Goal: Information Seeking & Learning: Learn about a topic

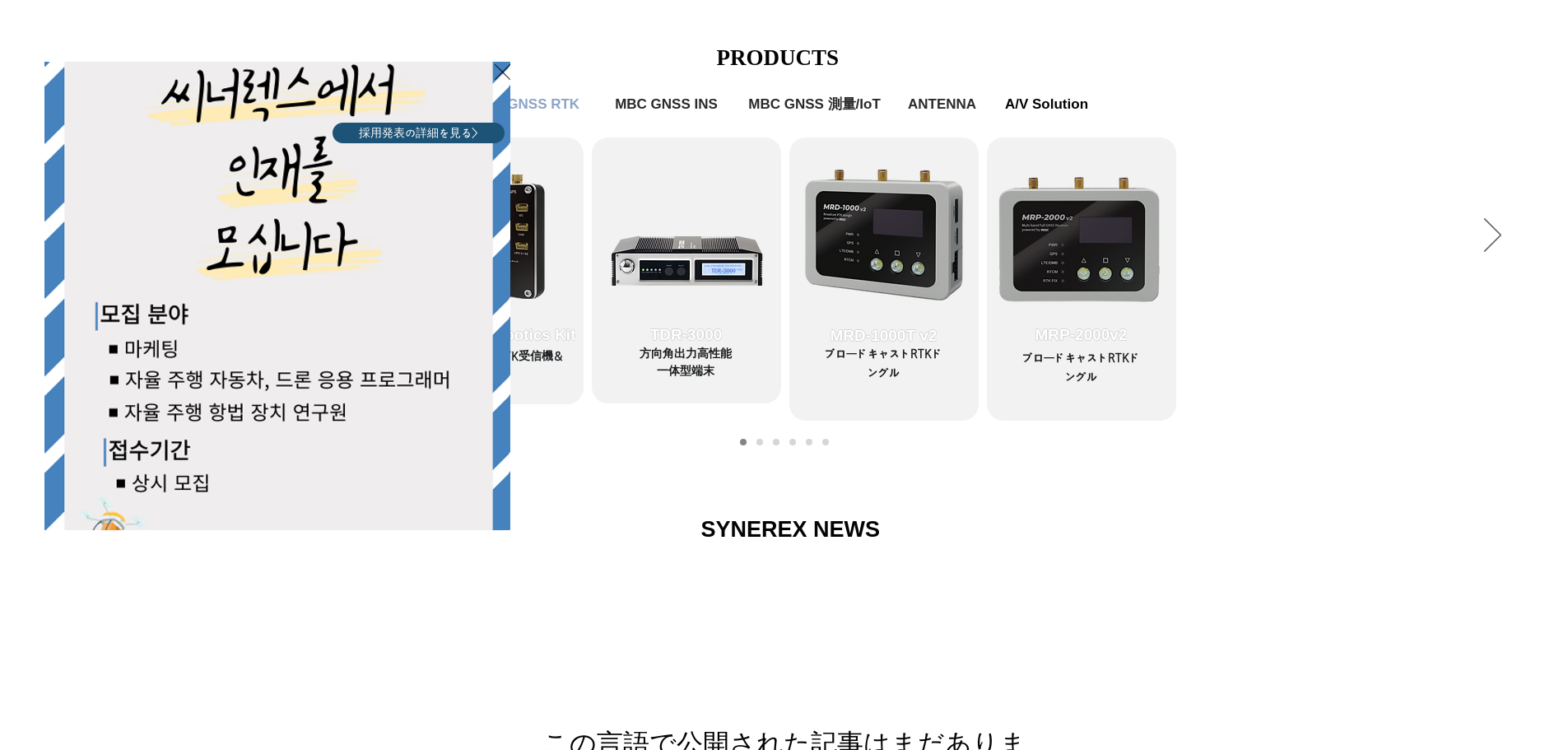
click at [507, 66] on icon "サイトに戻る" at bounding box center [502, 72] width 16 height 20
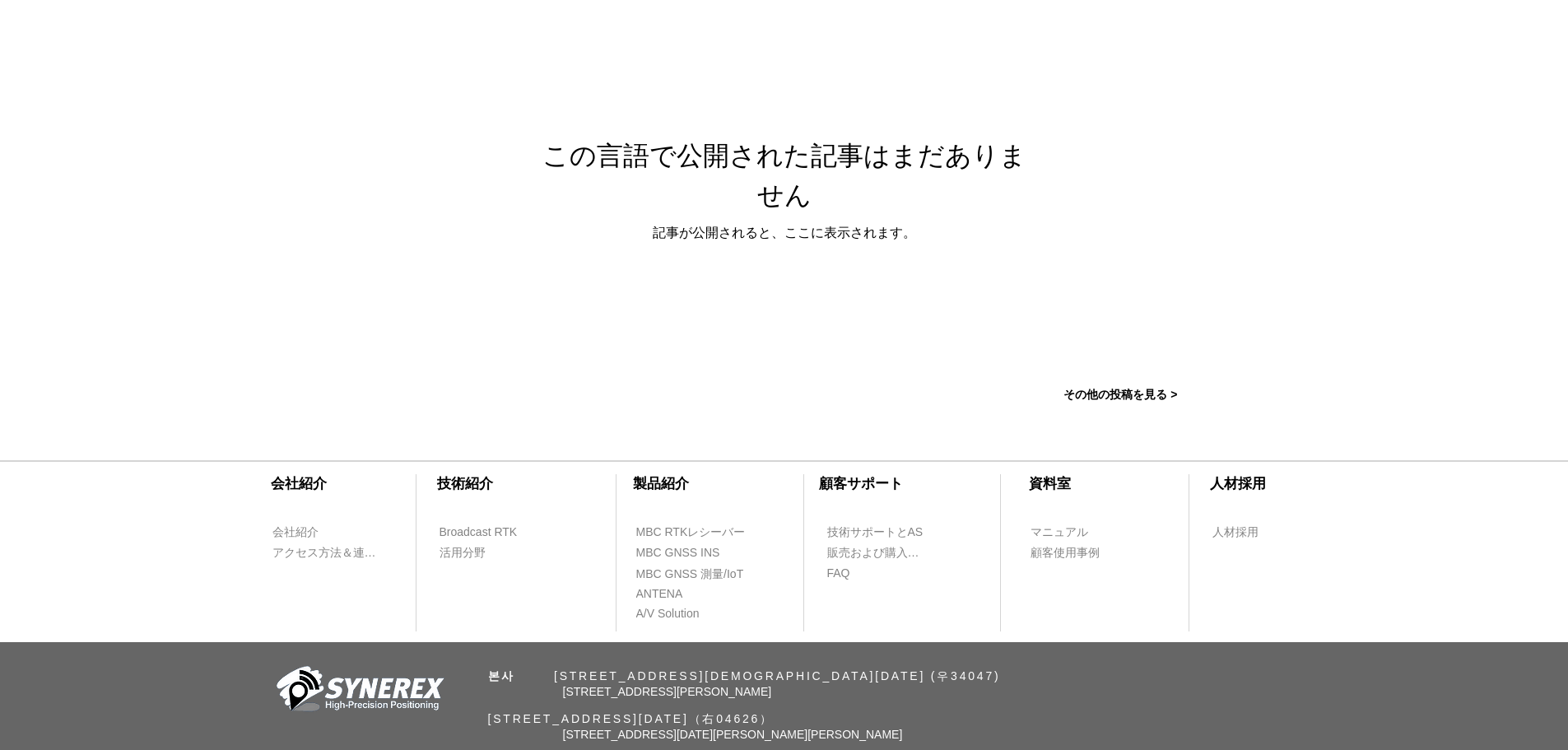
scroll to position [1479, 0]
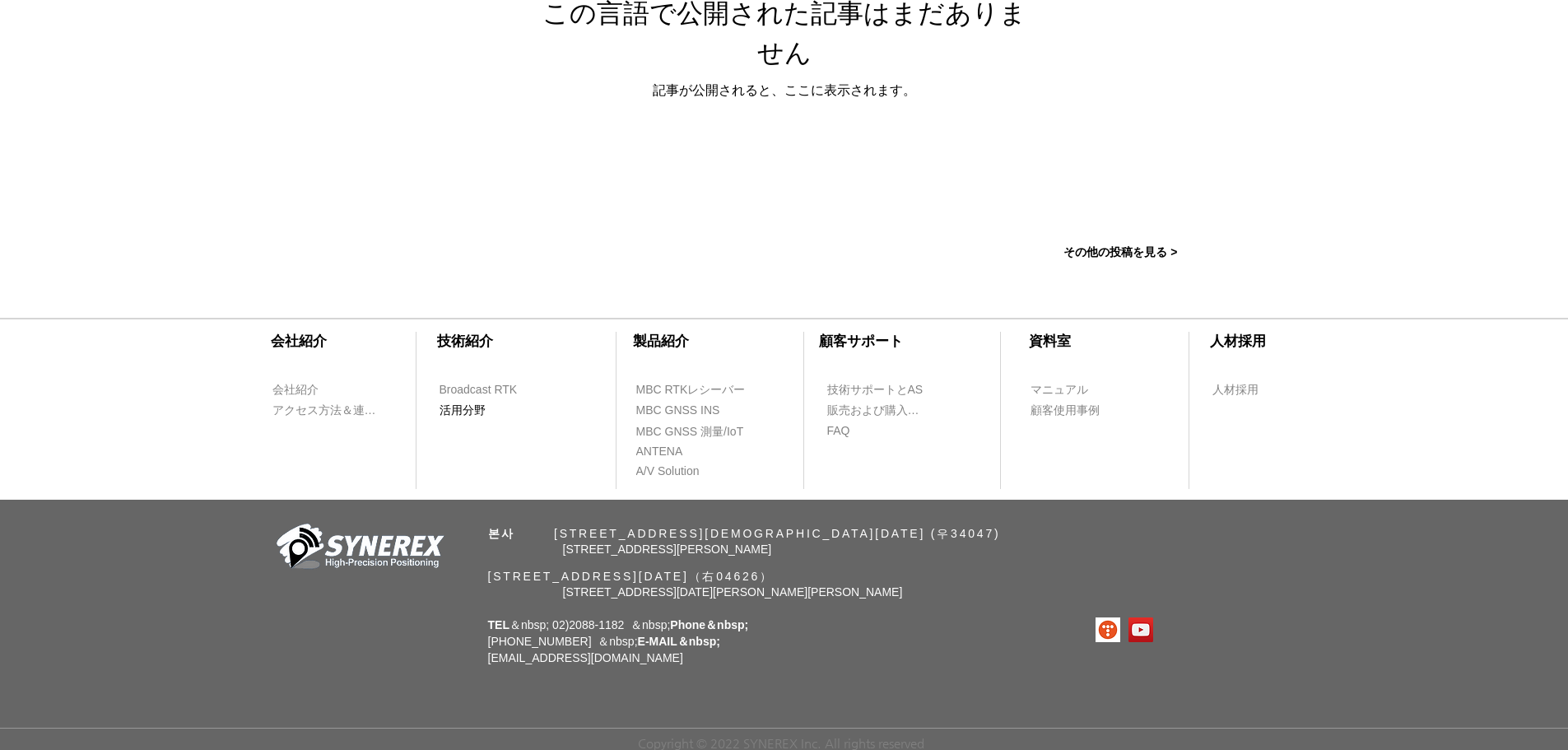
click at [479, 413] on span "活用分野" at bounding box center [486, 410] width 93 height 19
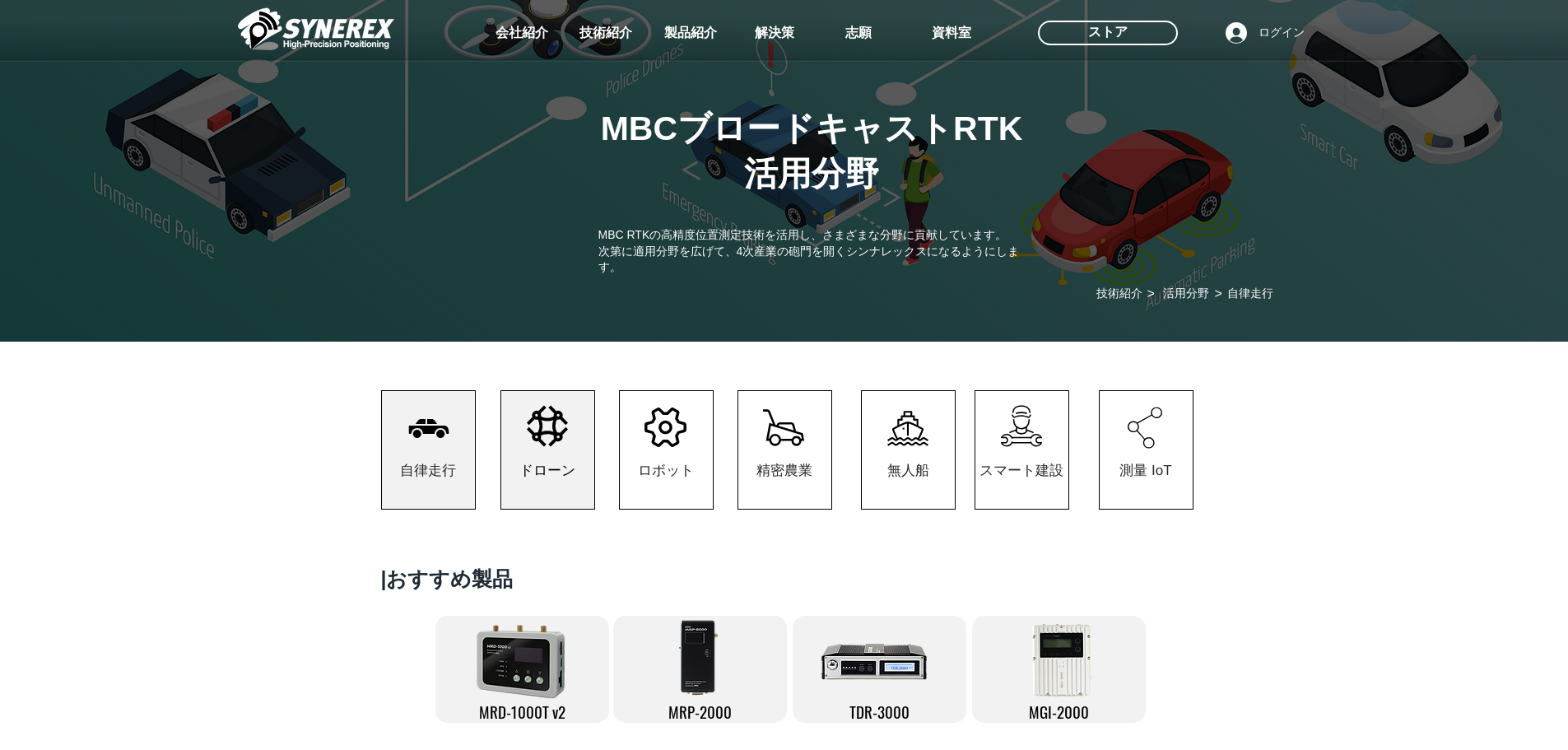
scroll to position [165, 0]
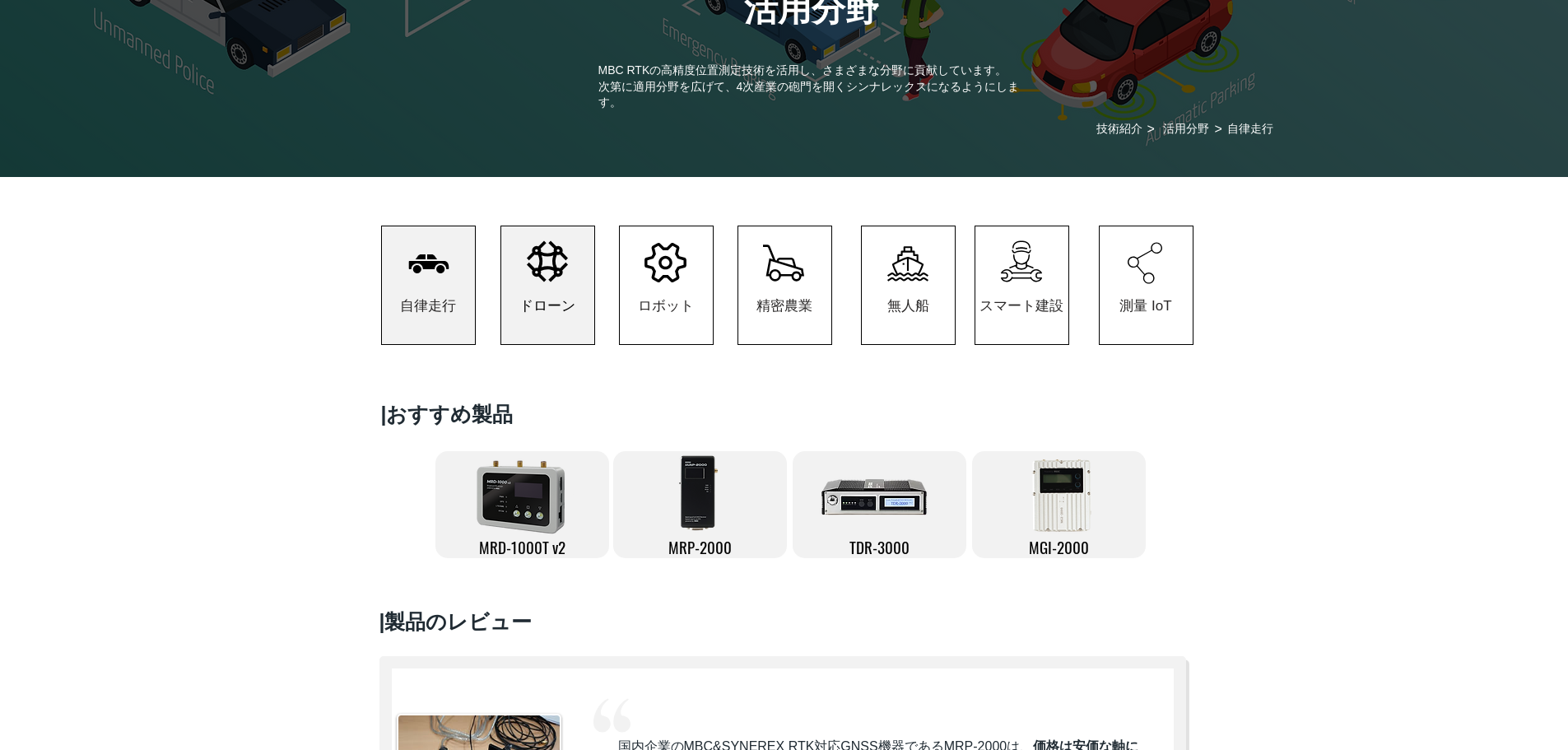
click at [571, 293] on span "ドローン" at bounding box center [547, 306] width 93 height 76
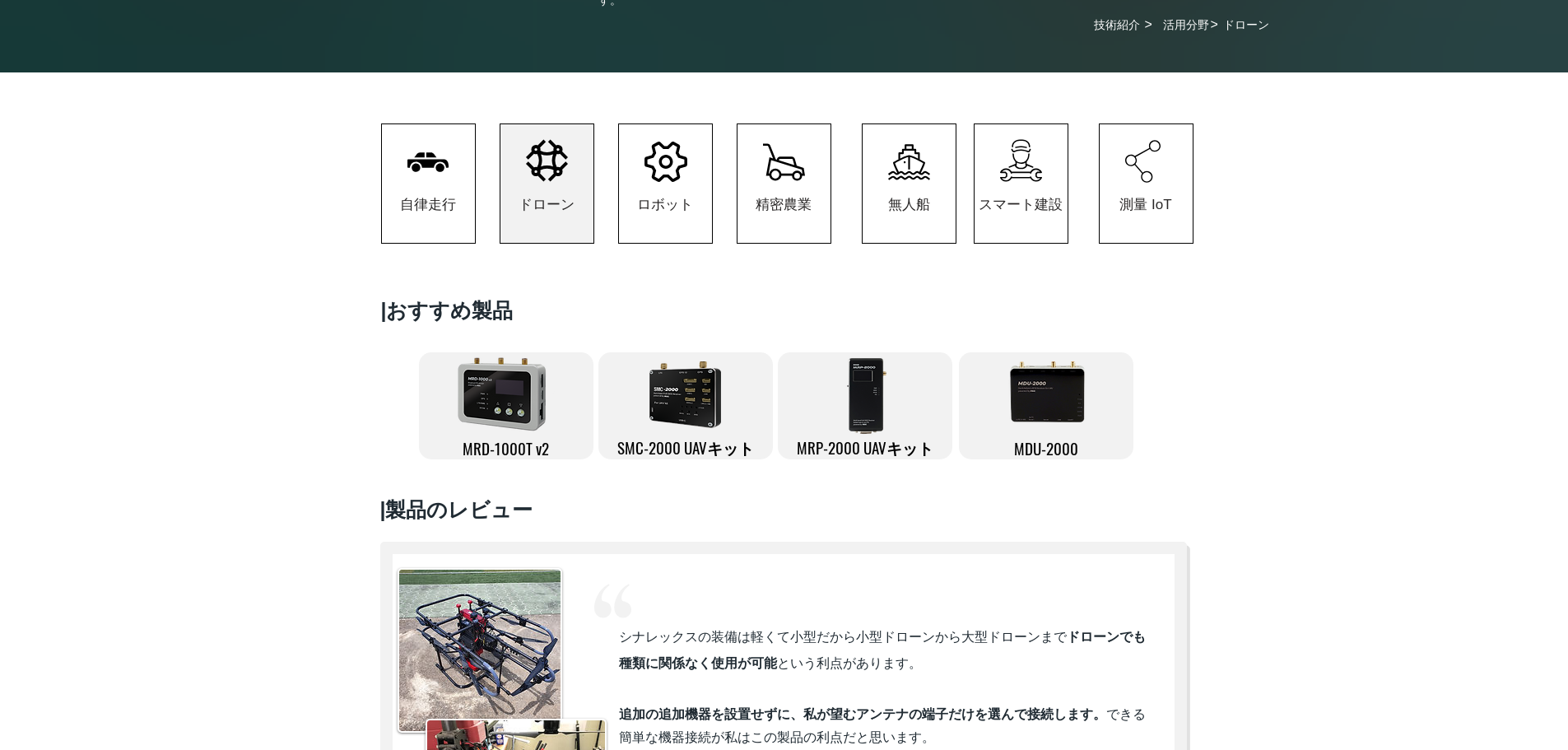
scroll to position [330, 0]
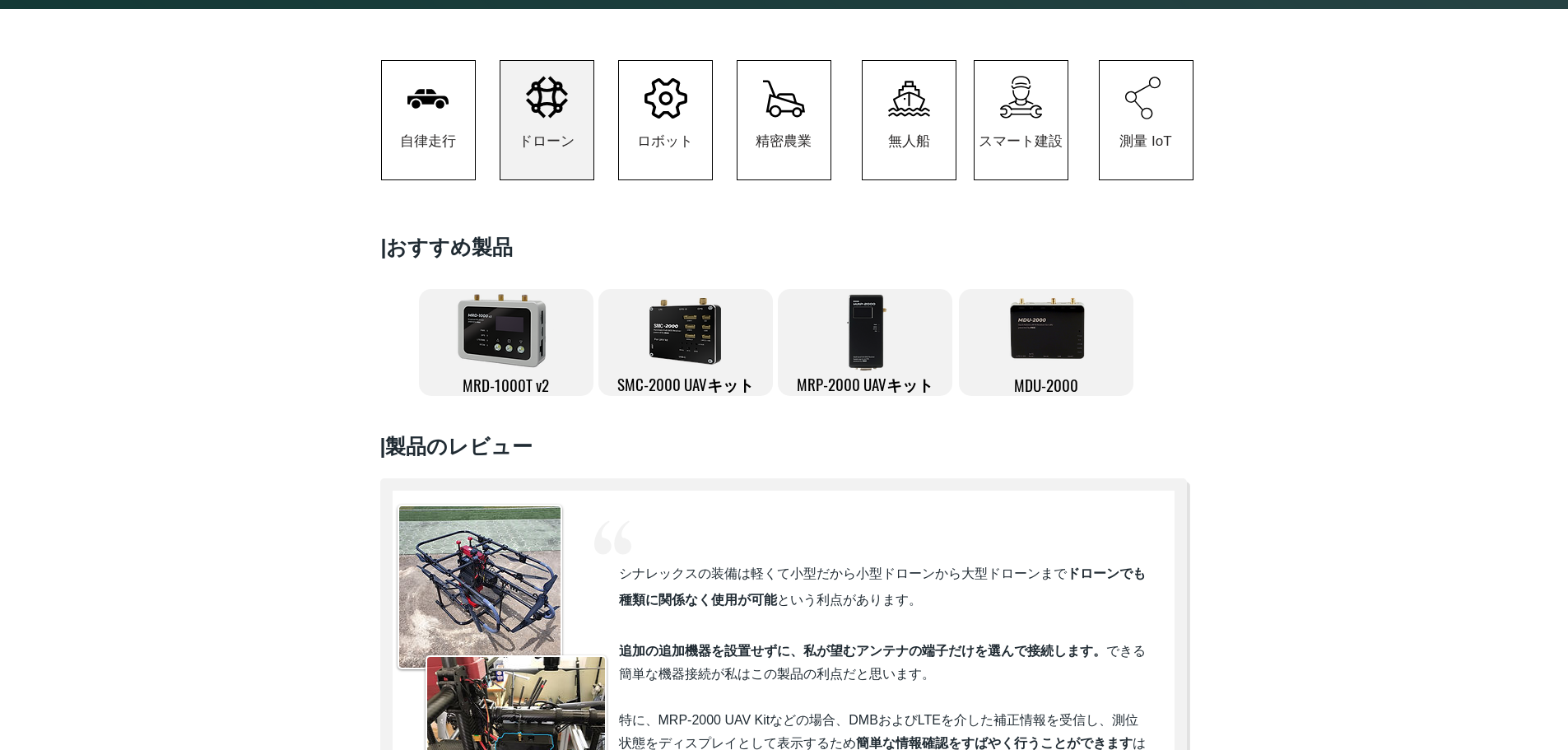
click at [663, 110] on icon "#comp-kzbihr6o1 svg [data-color="1"] {fill: #000000;}" at bounding box center [666, 98] width 43 height 40
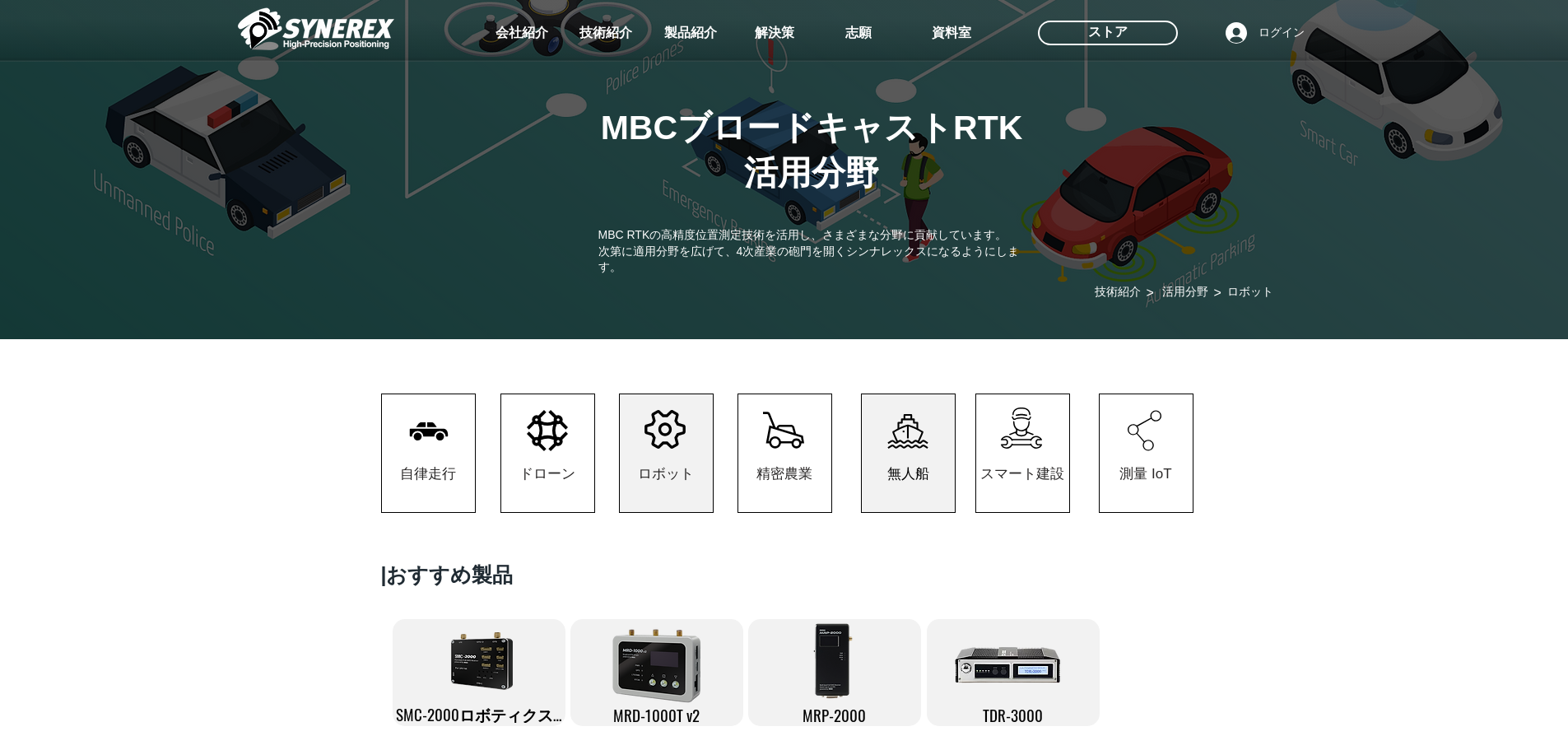
click at [902, 472] on span "無人船" at bounding box center [908, 474] width 42 height 19
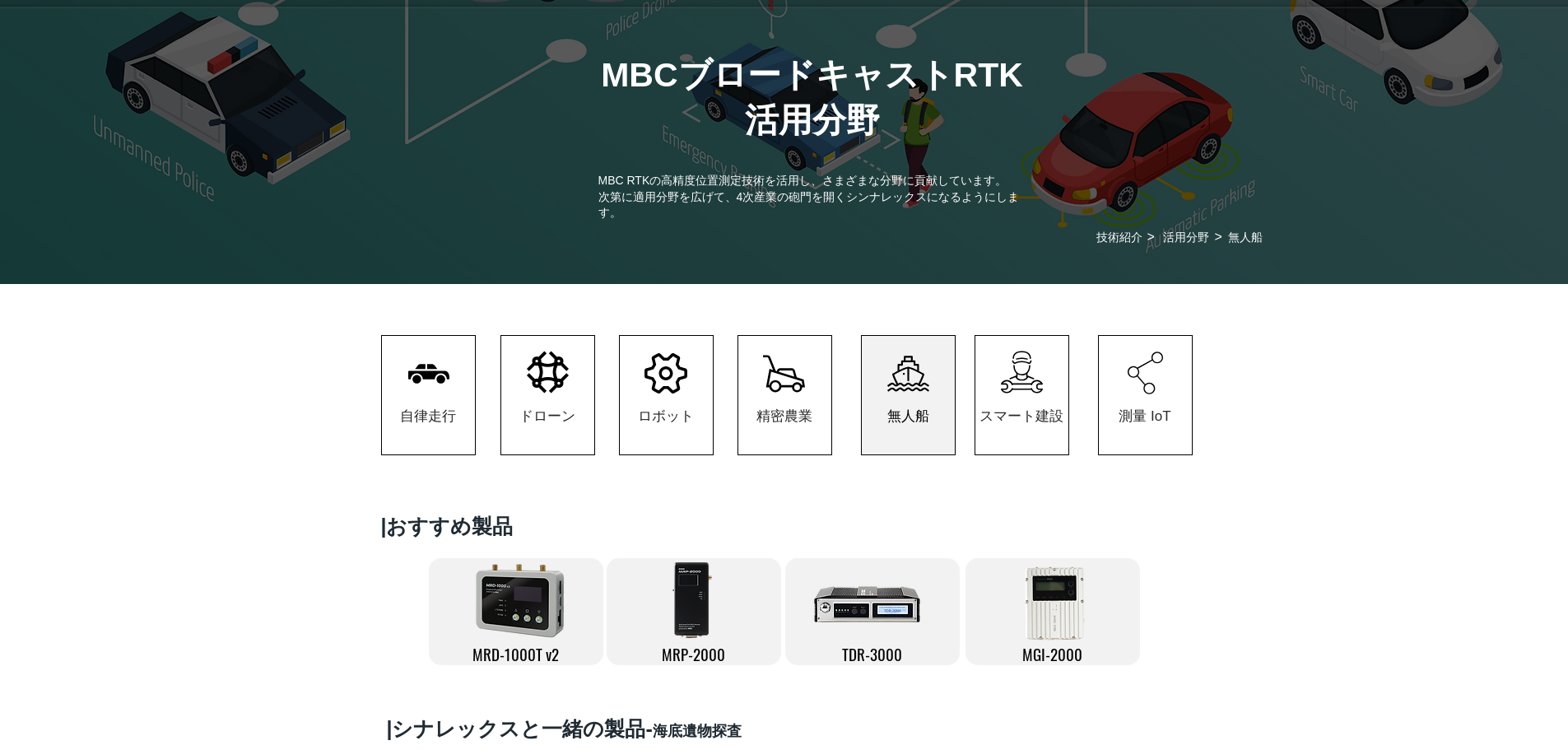
scroll to position [82, 0]
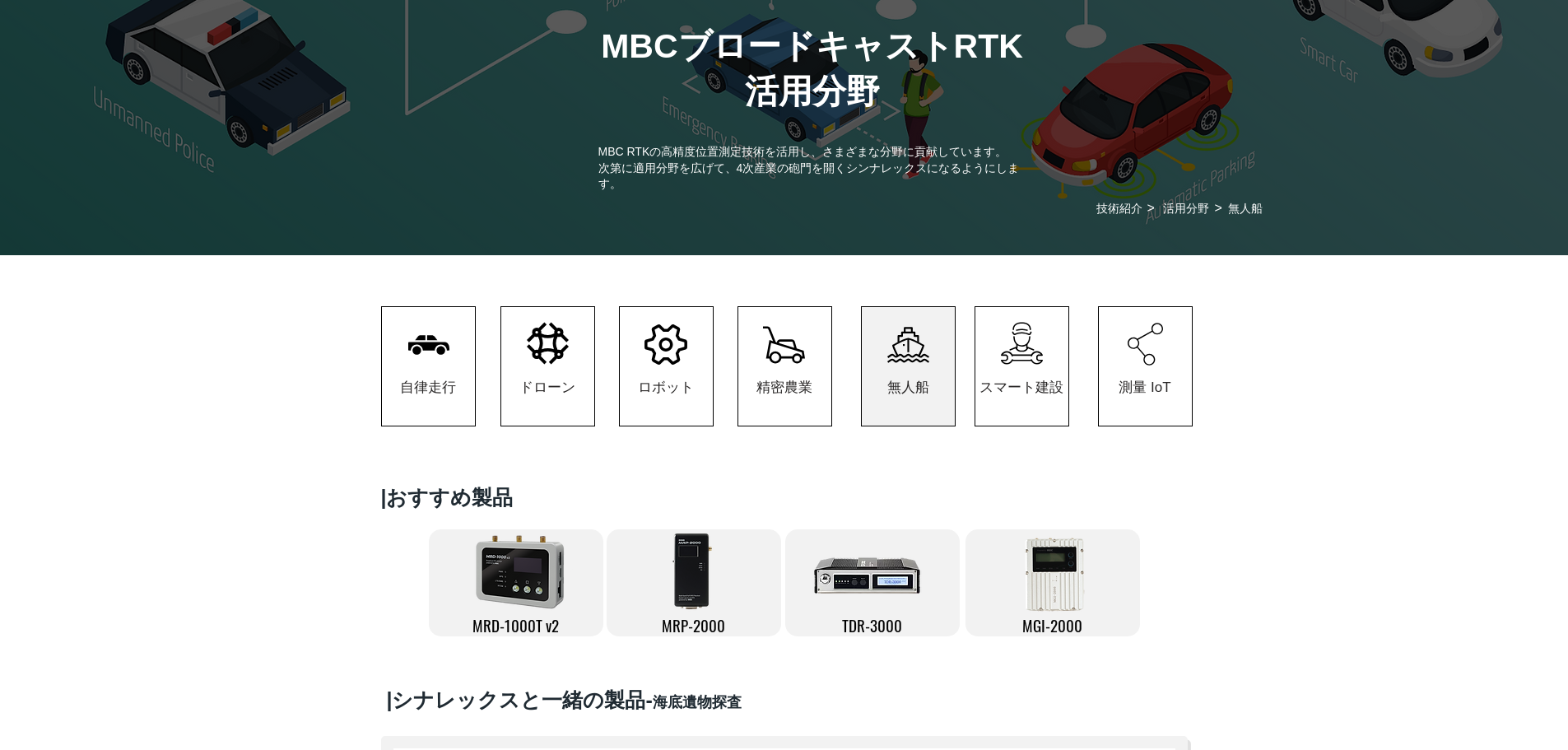
click at [1036, 365] on icon "#comp-kzbij49m1 svg [data-color="1"] {fill: #FFFFFF;} #comp-kzbij49m1 svg [data…" at bounding box center [1021, 344] width 42 height 43
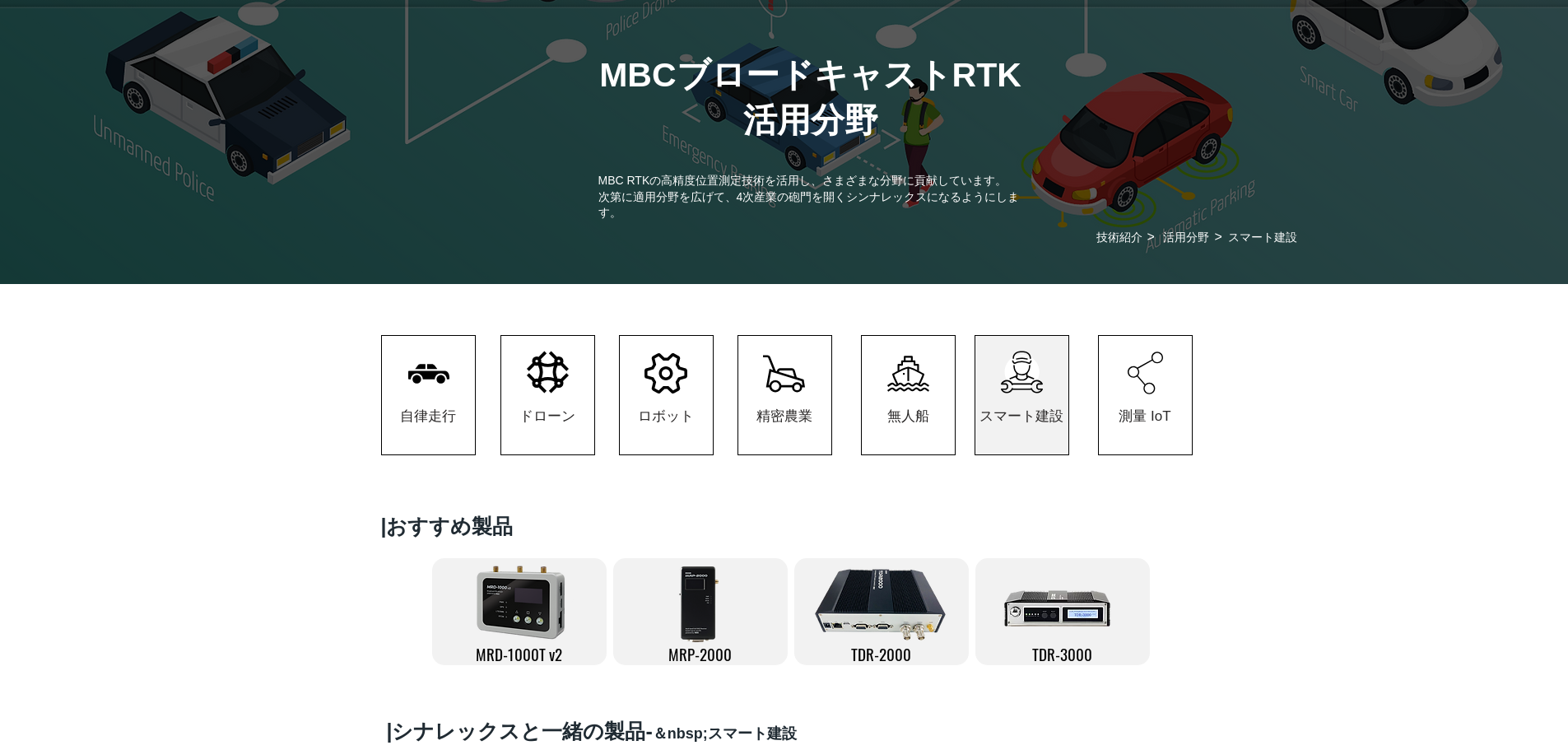
scroll to position [82, 0]
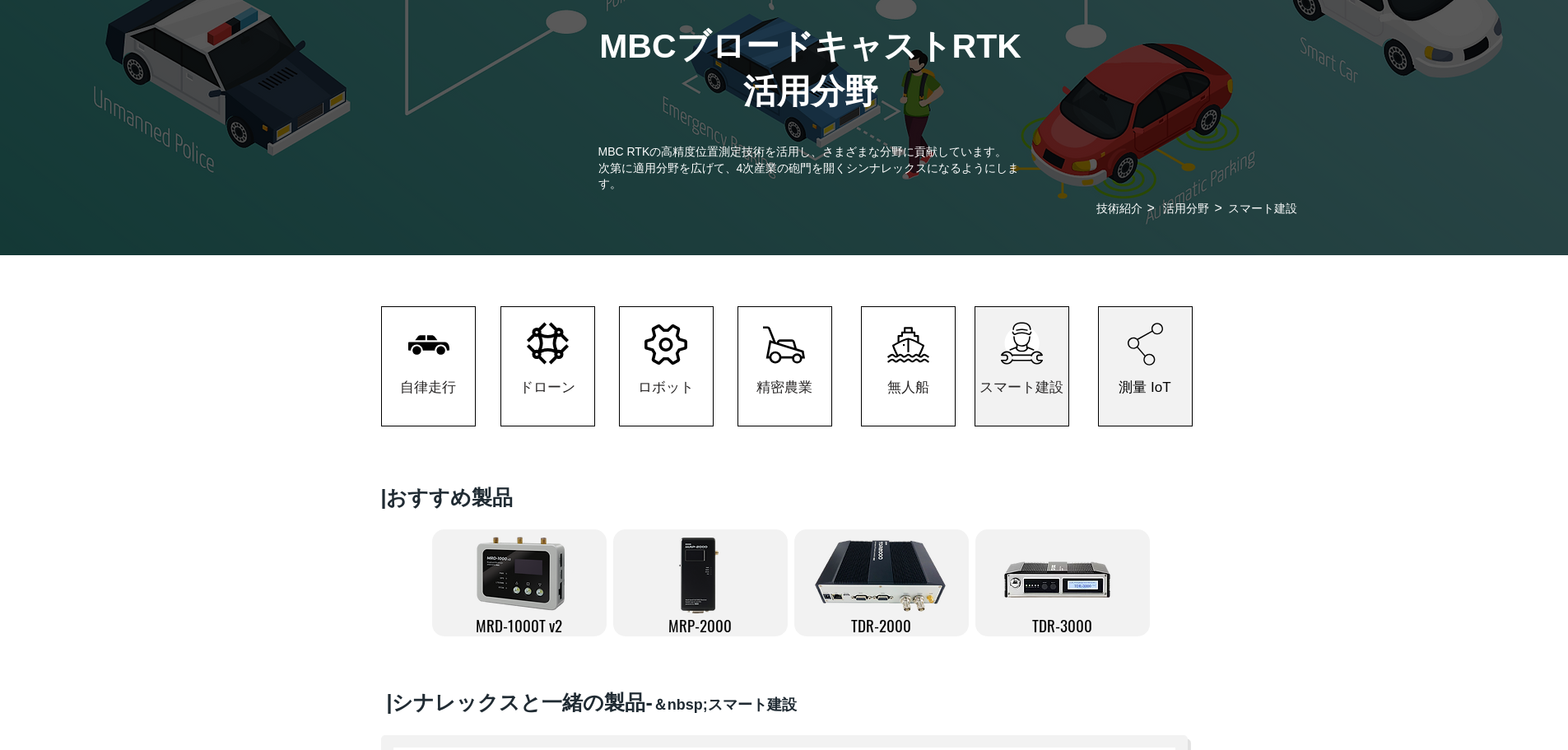
click at [1132, 390] on span "測量 IoT" at bounding box center [1144, 388] width 52 height 19
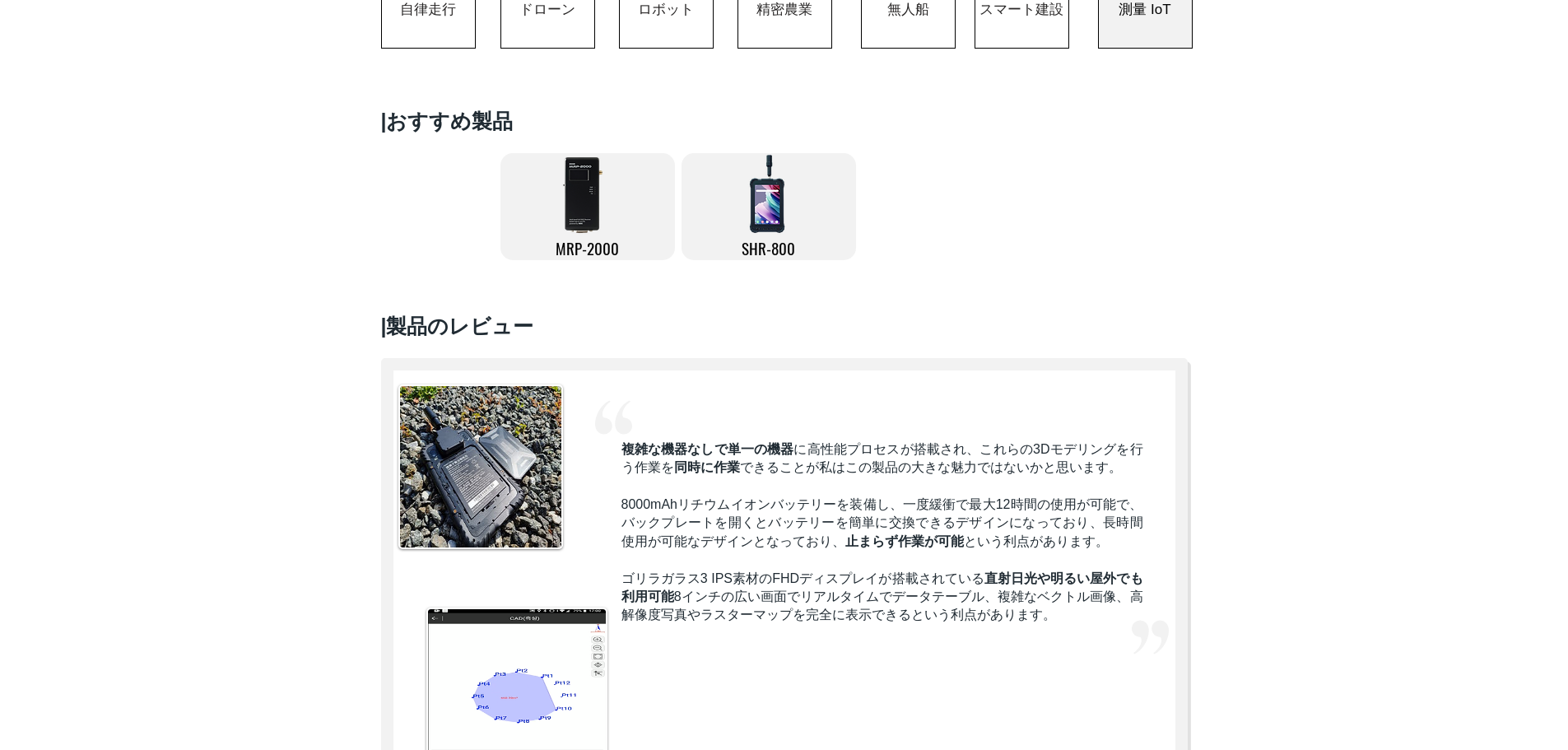
scroll to position [577, 0]
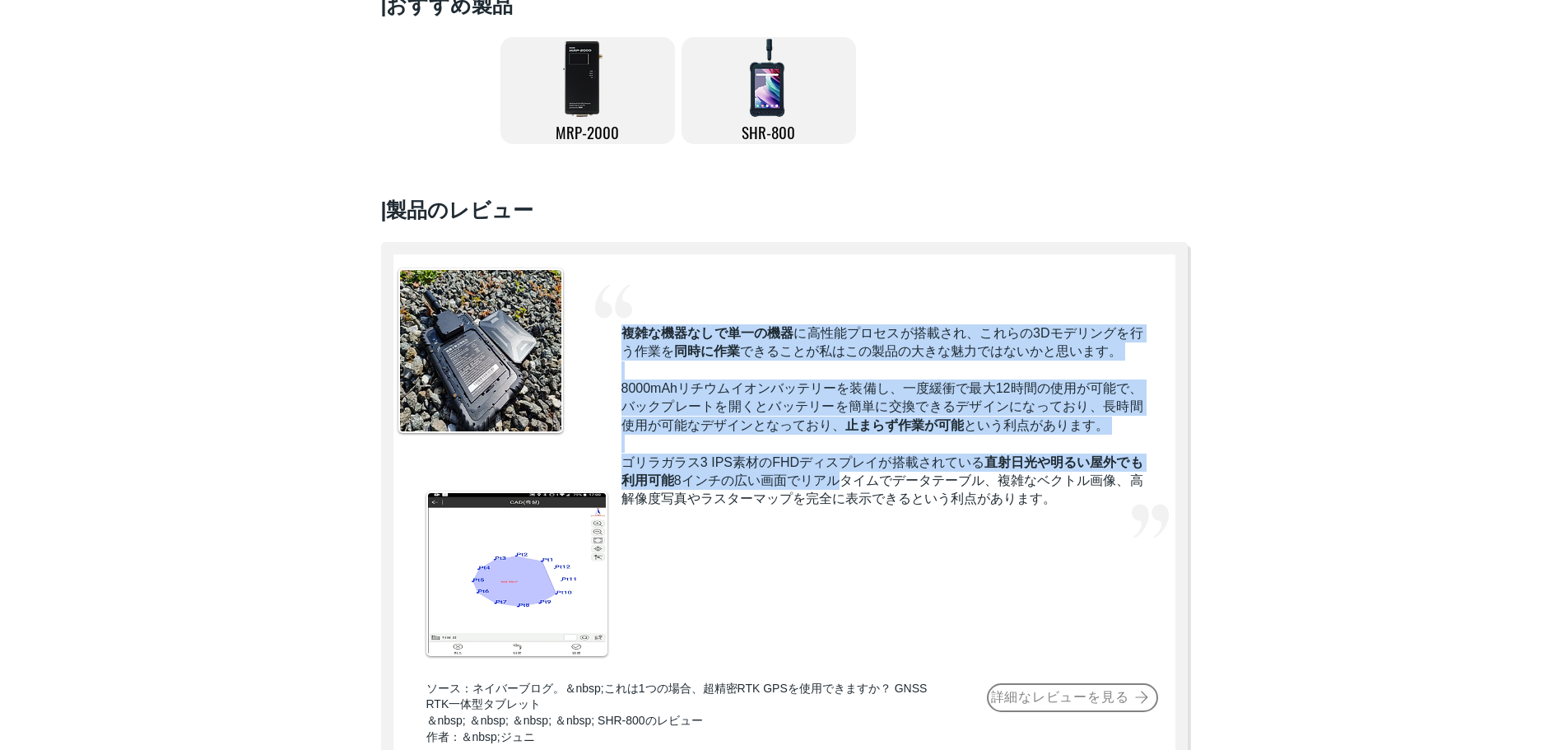
drag, startPoint x: 627, startPoint y: 339, endPoint x: 851, endPoint y: 496, distance: 273.5
click at [851, 496] on div "複雑な機器なしで単一の機器 に高性能プロセスが搭載され、これらの3Dモデリングを行う作業を 同時に作業 できることが私はこの製品の大きな魅力ではないかと思いま…" at bounding box center [882, 416] width 521 height 184
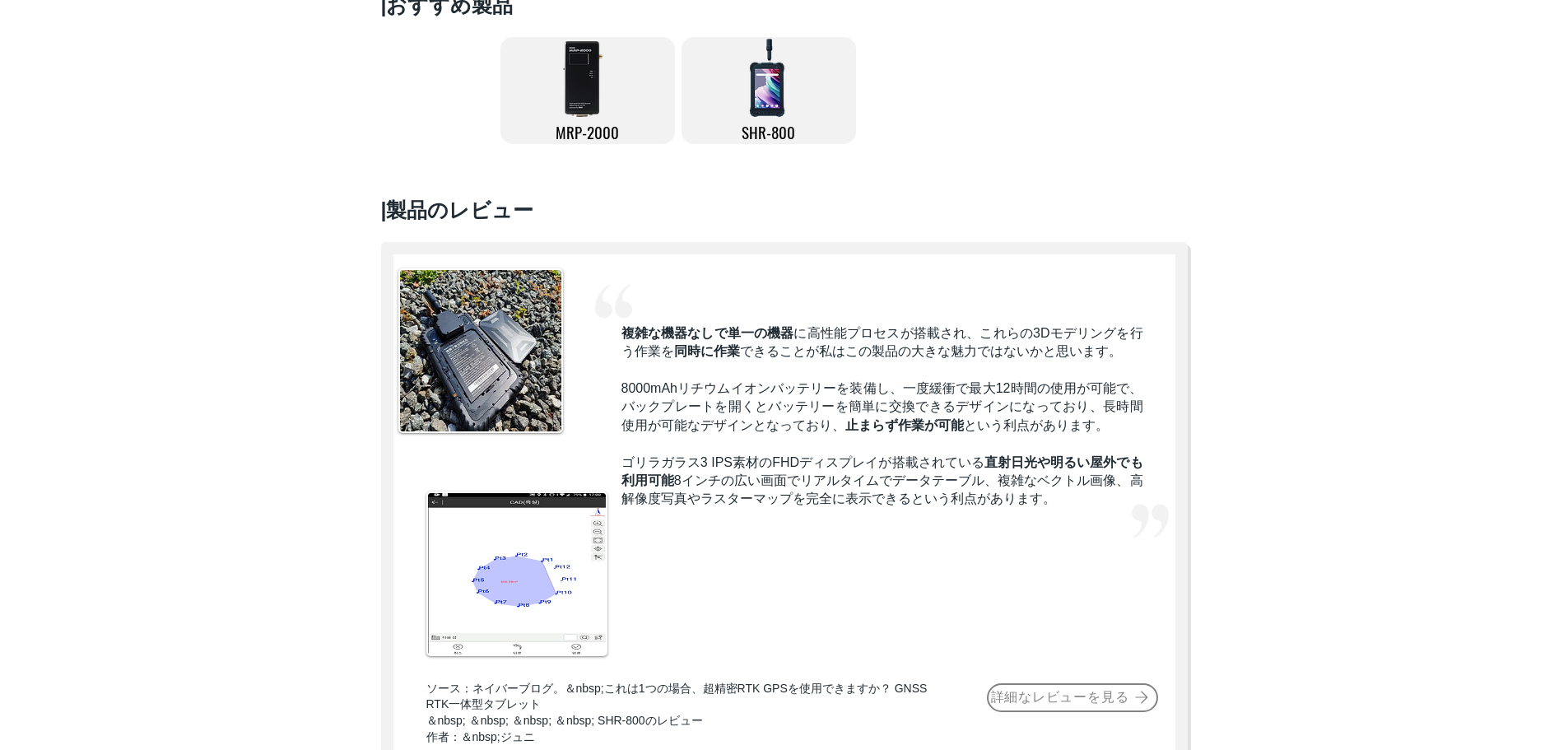
click at [866, 506] on span "ゴリラガラス3 IPS素材のFHDディスプレイが搭載されている 直射日光や明るい屋外でも利用可能 8インチの広い画面でリアルタイムでデータテーブル、複雑なベク…" at bounding box center [882, 481] width 521 height 51
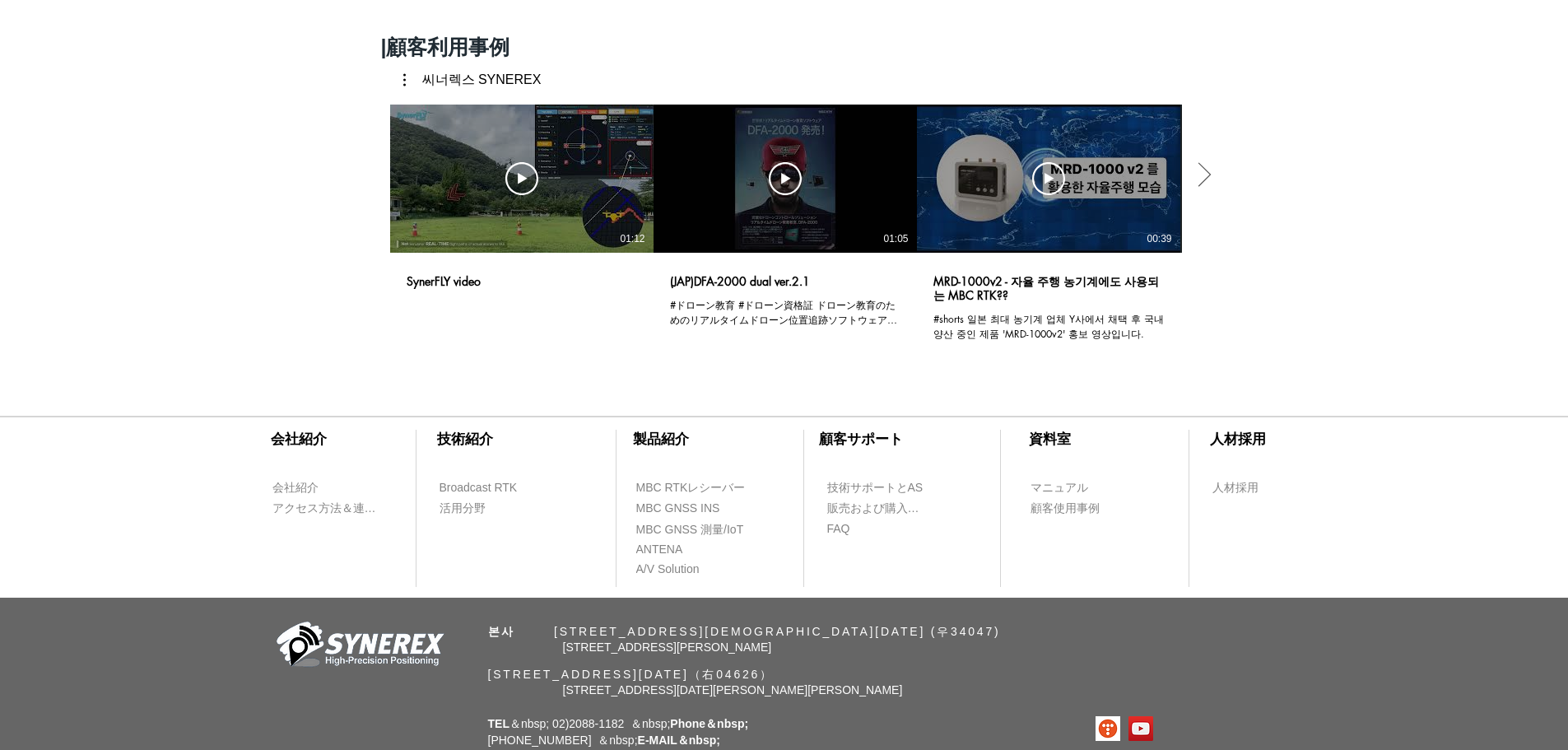
scroll to position [0, 0]
